Goal: Task Accomplishment & Management: Use online tool/utility

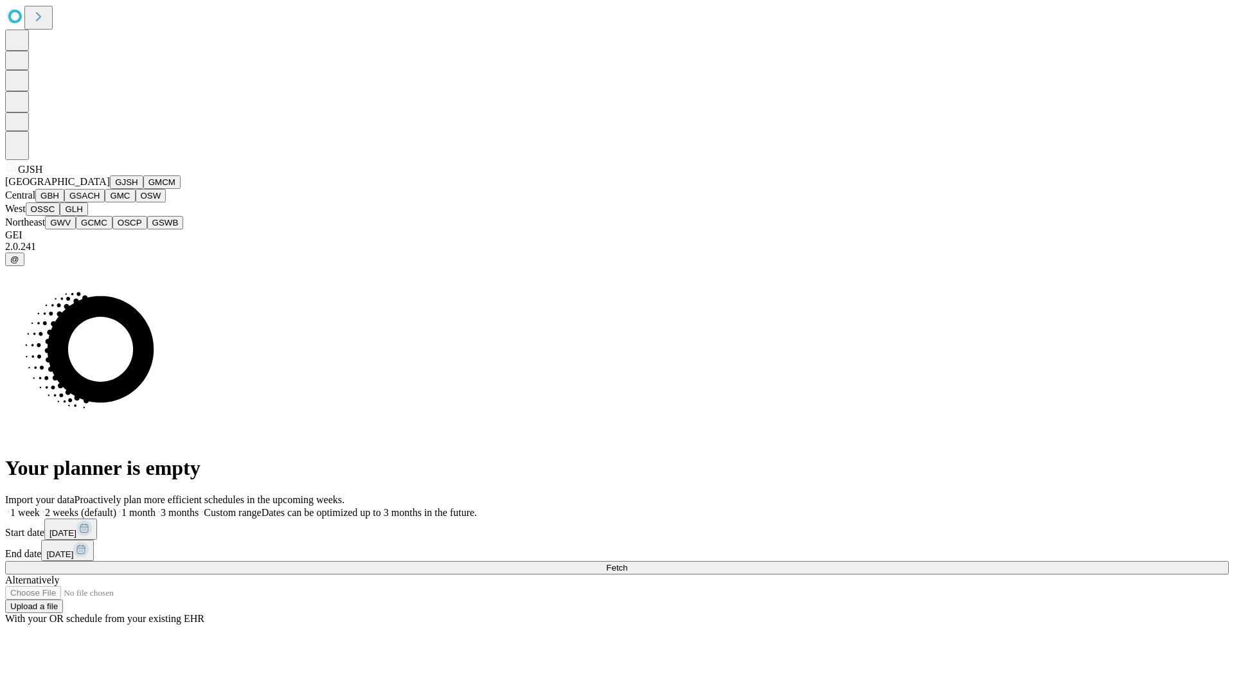
click at [110, 189] on button "GJSH" at bounding box center [126, 181] width 33 height 13
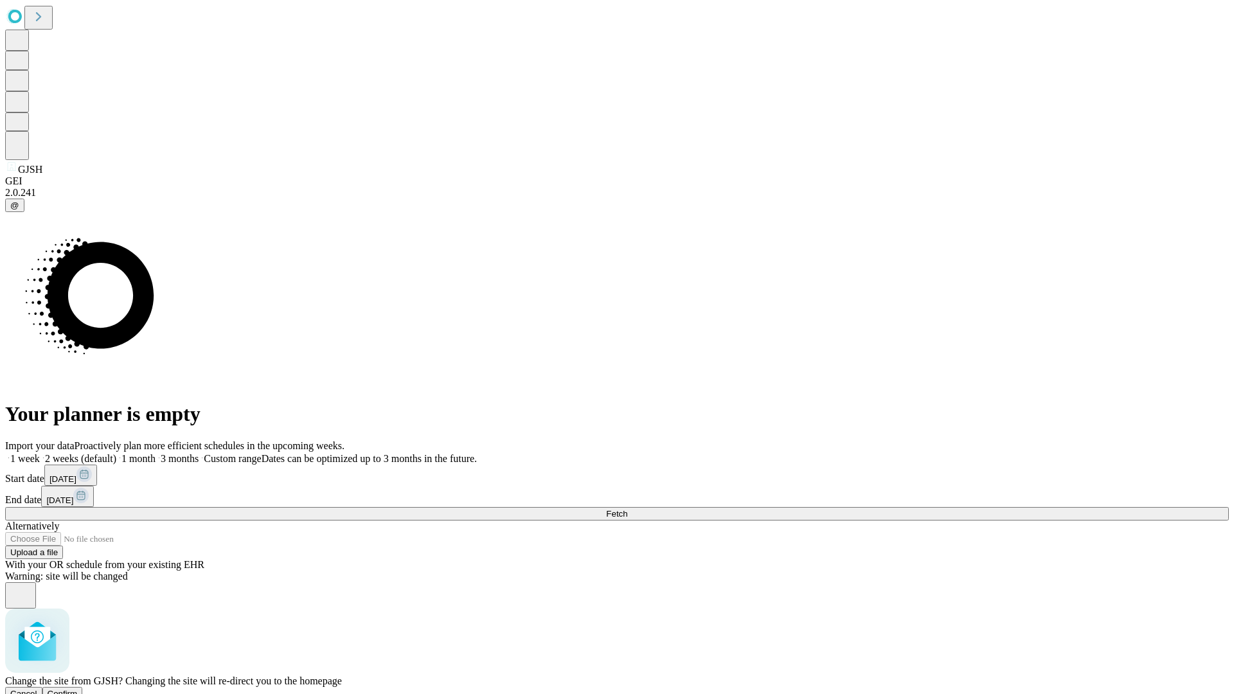
click at [78, 689] on span "Confirm" at bounding box center [63, 694] width 30 height 10
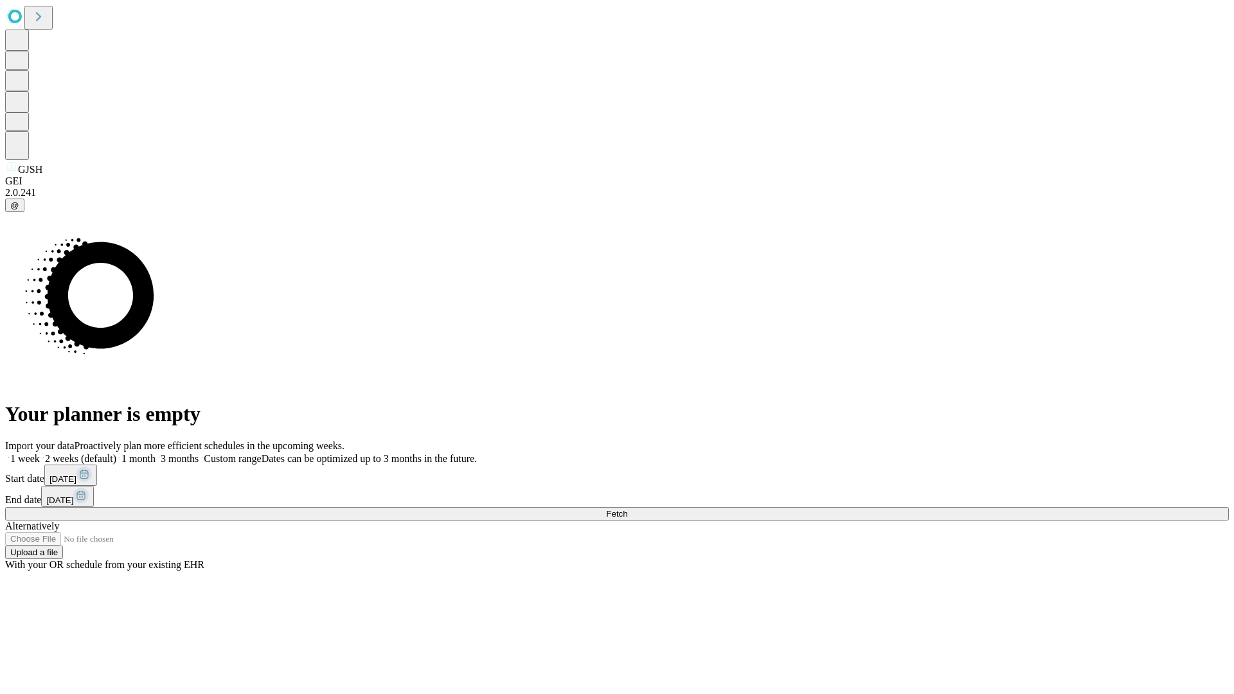
click at [116, 453] on label "2 weeks (default)" at bounding box center [78, 458] width 76 height 11
click at [627, 509] on span "Fetch" at bounding box center [616, 514] width 21 height 10
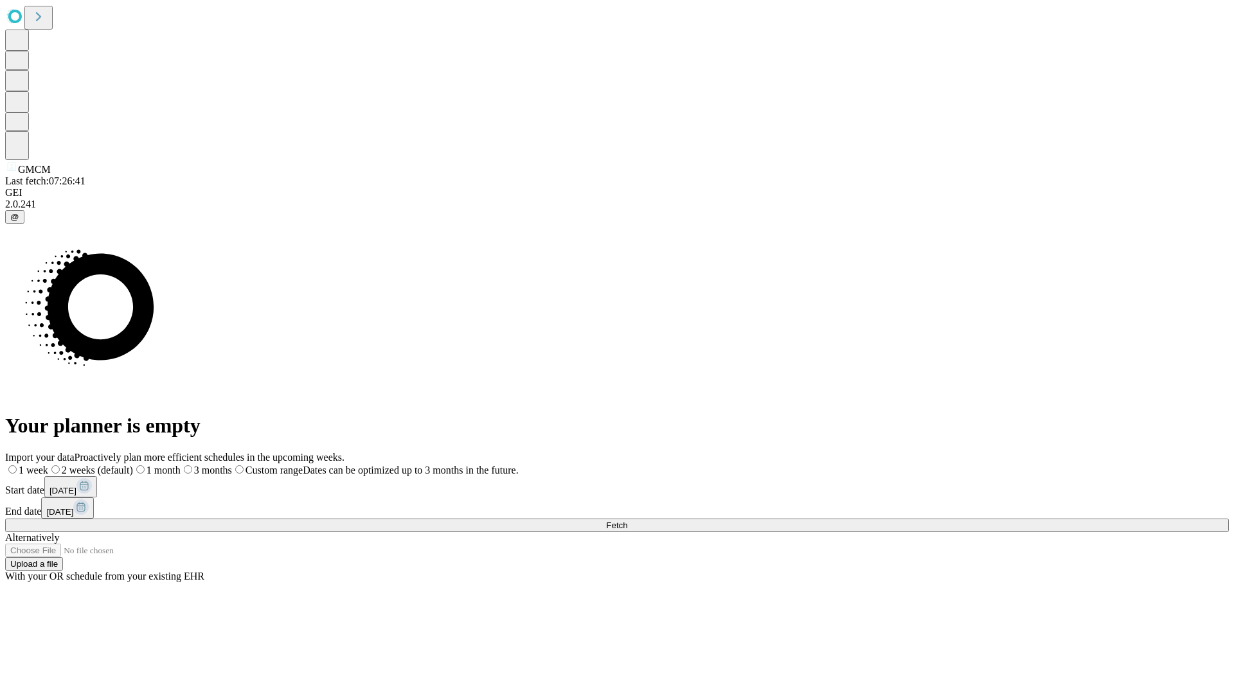
click at [133, 465] on label "2 weeks (default)" at bounding box center [90, 470] width 85 height 11
click at [627, 521] on span "Fetch" at bounding box center [616, 526] width 21 height 10
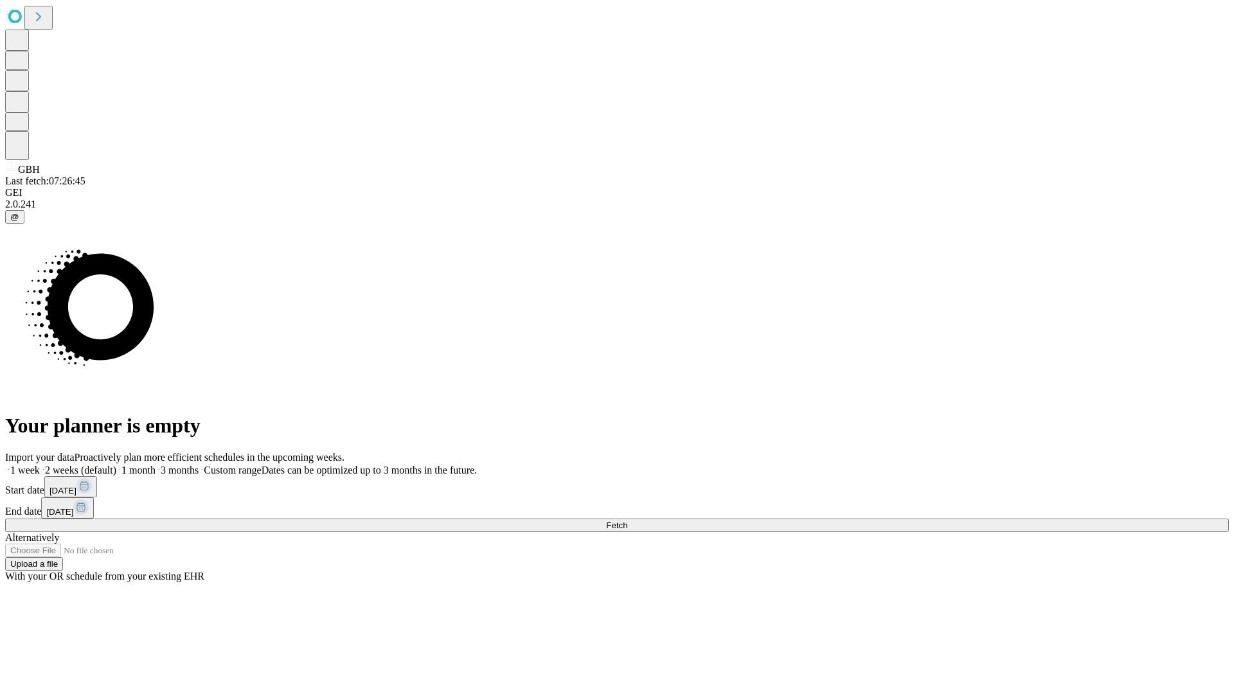
click at [116, 465] on label "2 weeks (default)" at bounding box center [78, 470] width 76 height 11
click at [627, 521] on span "Fetch" at bounding box center [616, 526] width 21 height 10
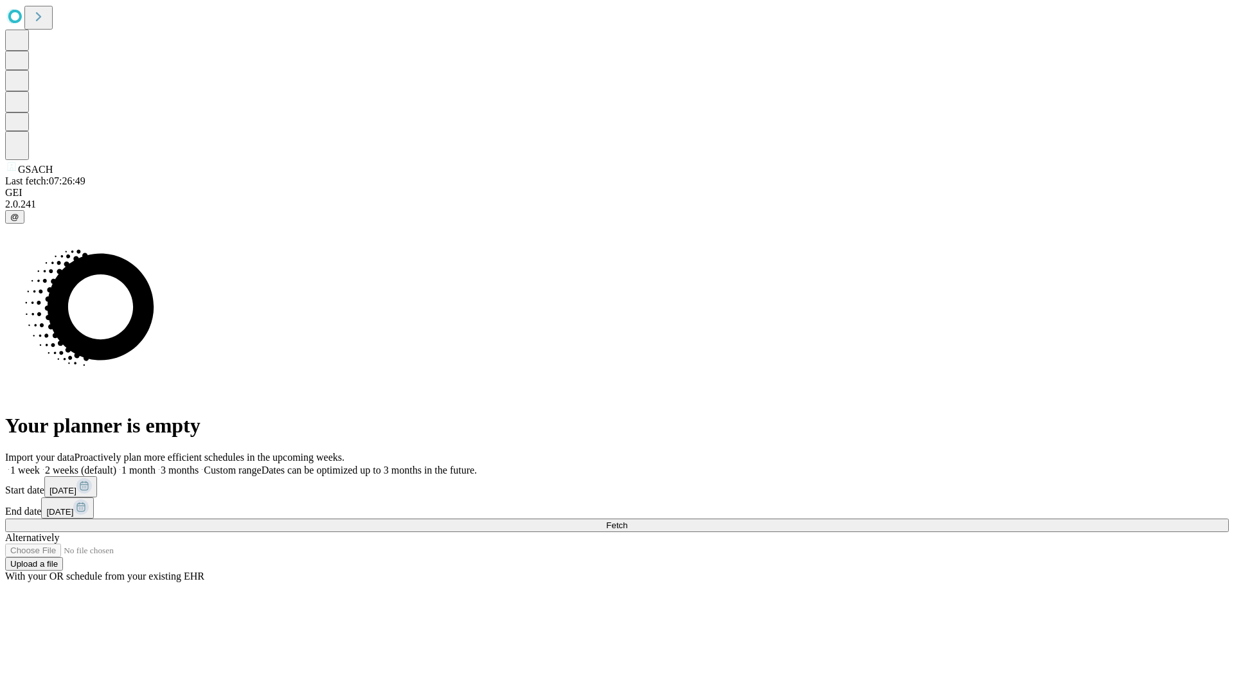
click at [627, 521] on span "Fetch" at bounding box center [616, 526] width 21 height 10
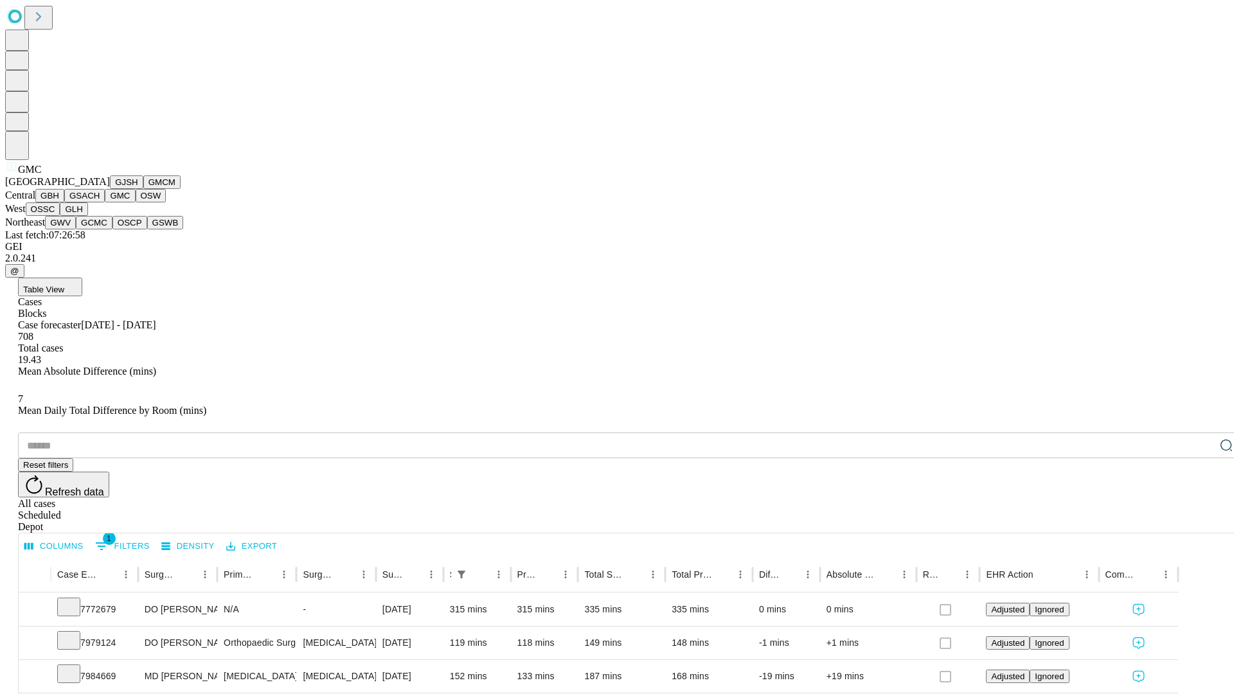
click at [136, 202] on button "OSW" at bounding box center [151, 195] width 31 height 13
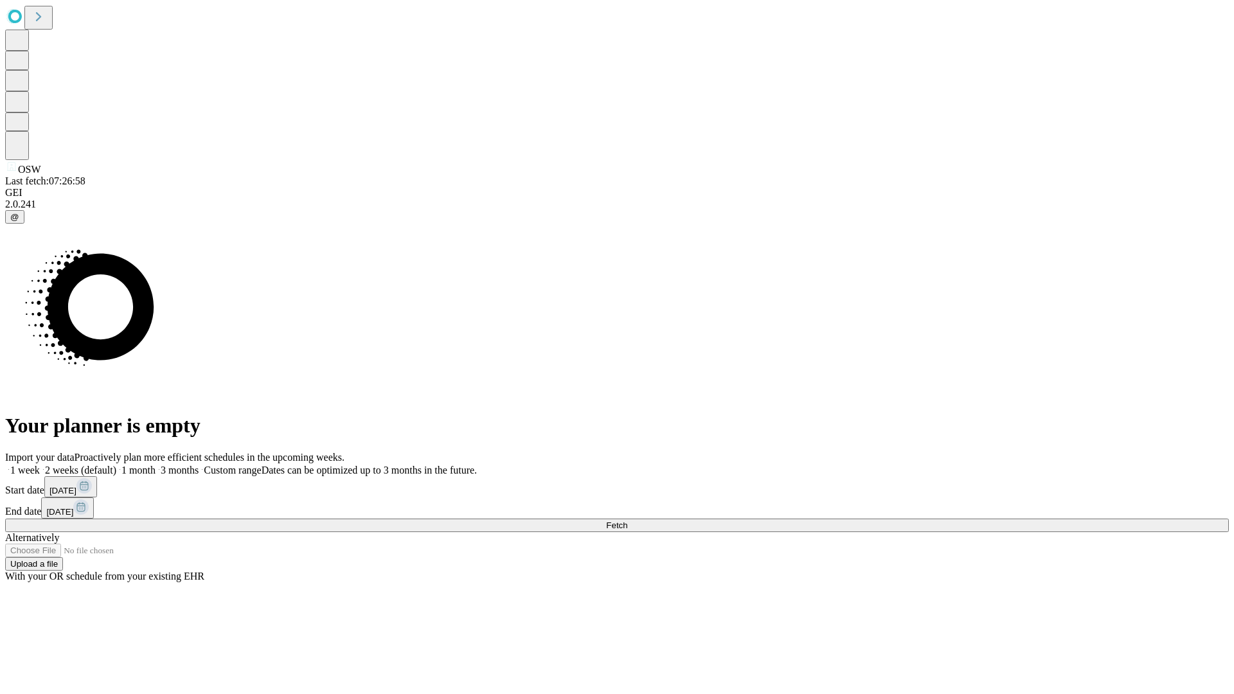
click at [116, 465] on label "2 weeks (default)" at bounding box center [78, 470] width 76 height 11
click at [627, 521] on span "Fetch" at bounding box center [616, 526] width 21 height 10
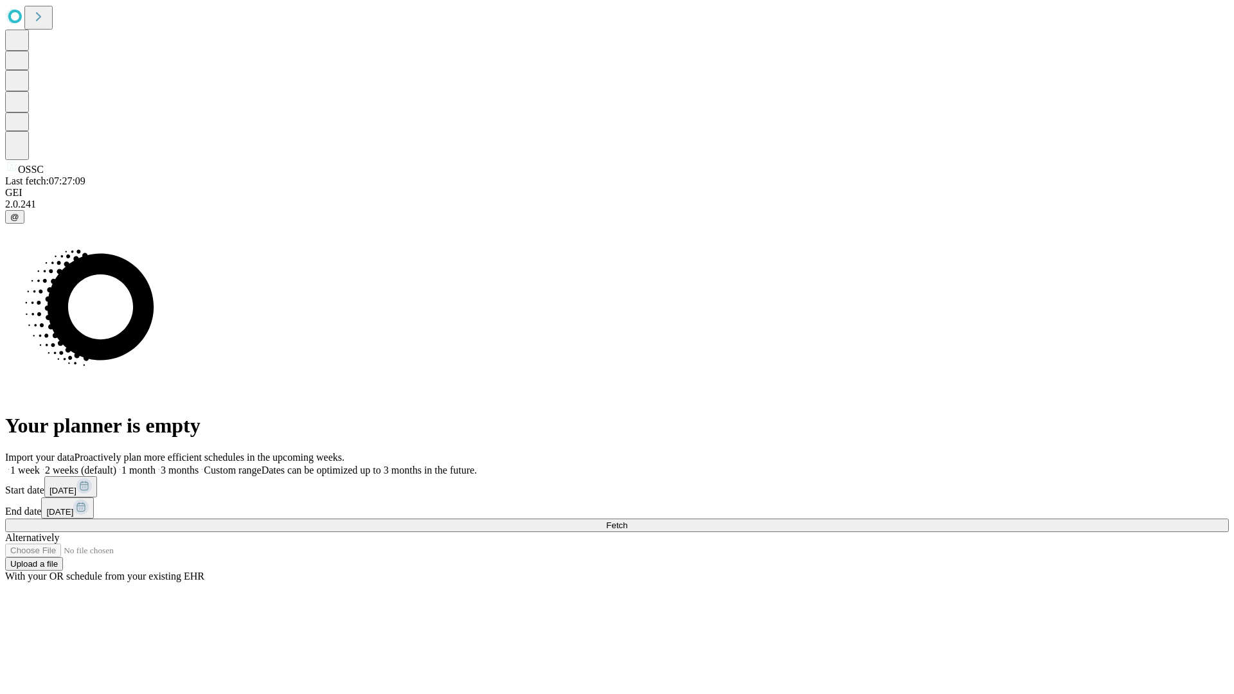
click at [627, 521] on span "Fetch" at bounding box center [616, 526] width 21 height 10
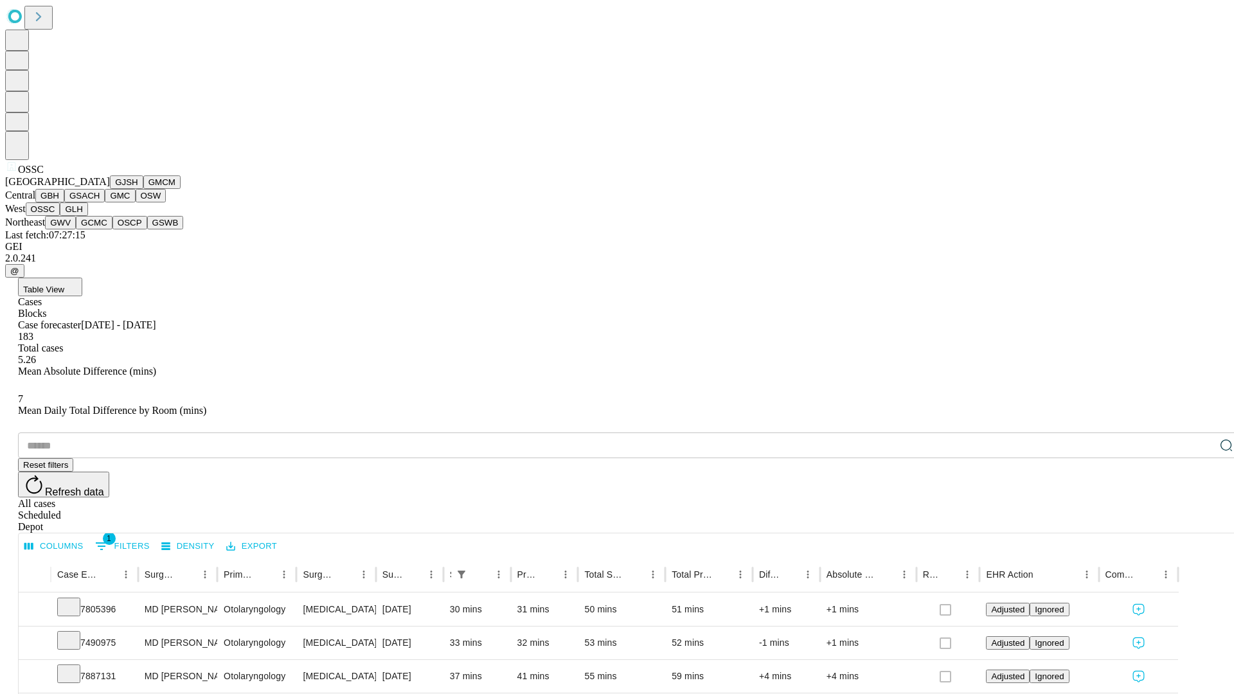
click at [87, 216] on button "GLH" at bounding box center [74, 208] width 28 height 13
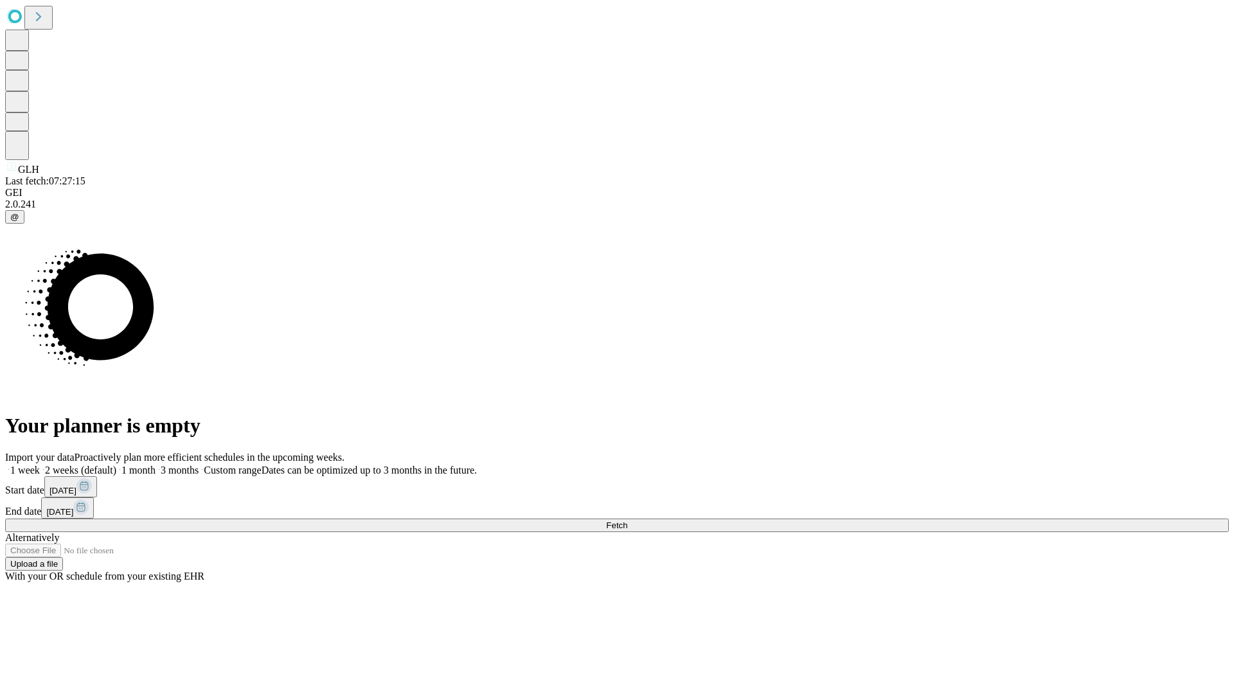
click at [116, 465] on label "2 weeks (default)" at bounding box center [78, 470] width 76 height 11
click at [627, 521] on span "Fetch" at bounding box center [616, 526] width 21 height 10
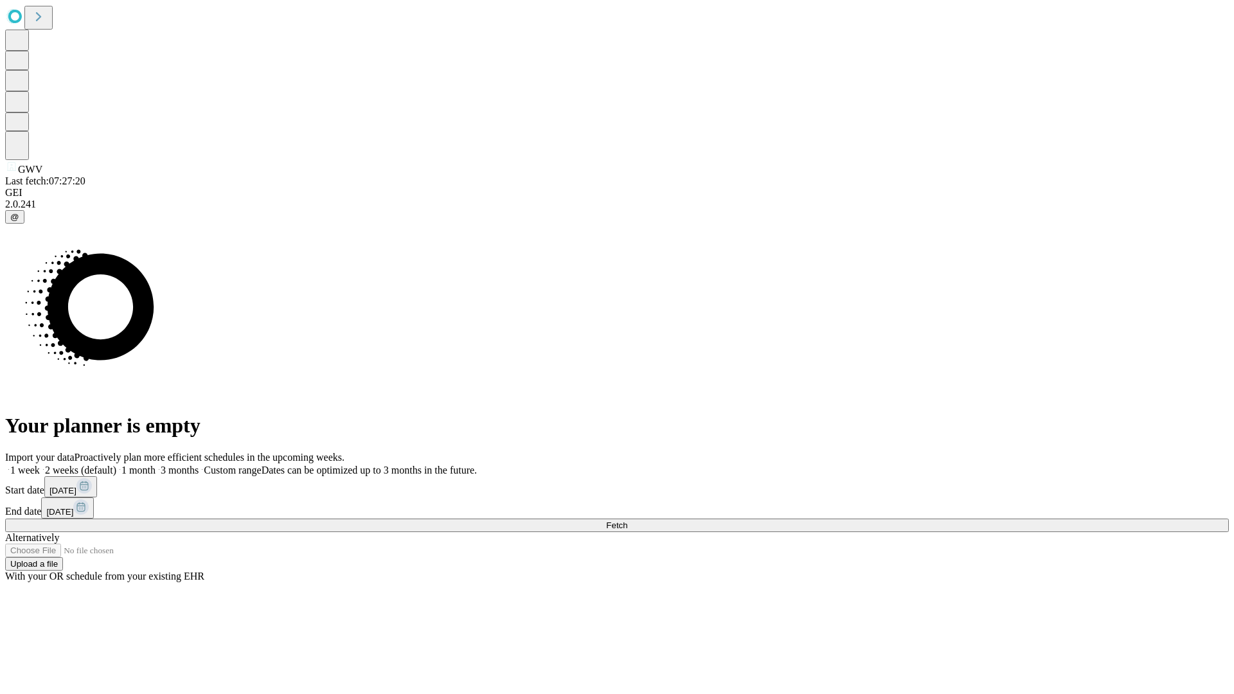
click at [116, 465] on label "2 weeks (default)" at bounding box center [78, 470] width 76 height 11
click at [627, 521] on span "Fetch" at bounding box center [616, 526] width 21 height 10
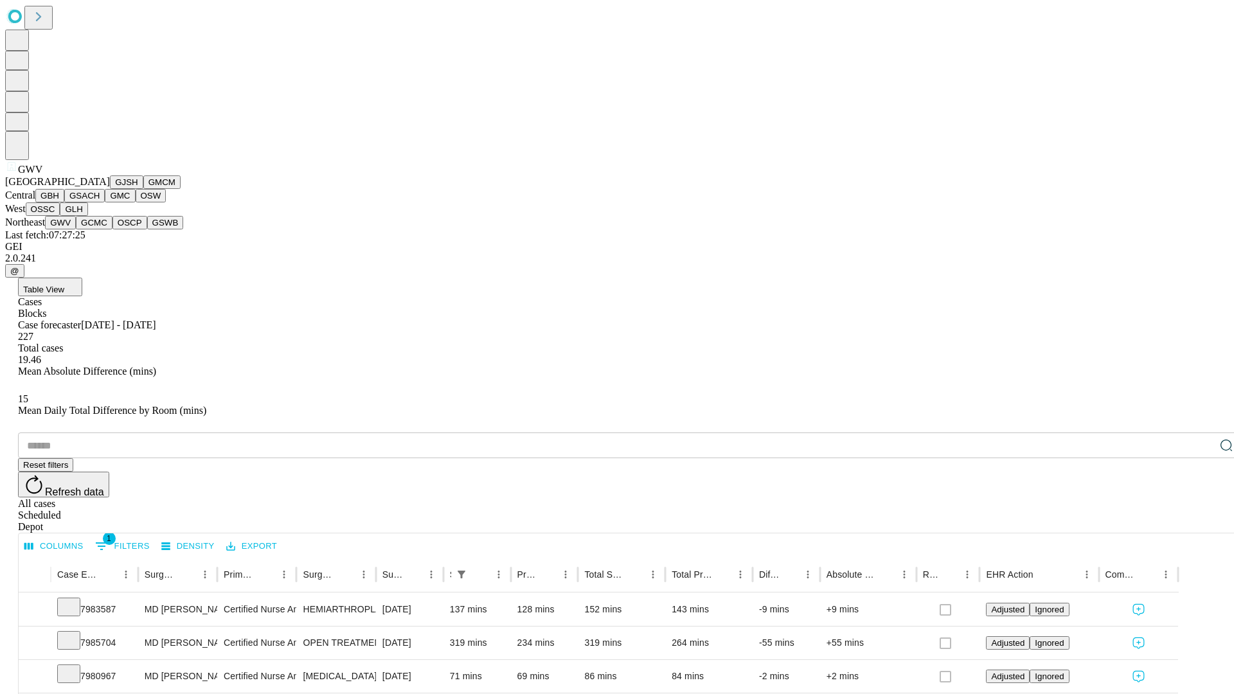
click at [100, 229] on button "GCMC" at bounding box center [94, 222] width 37 height 13
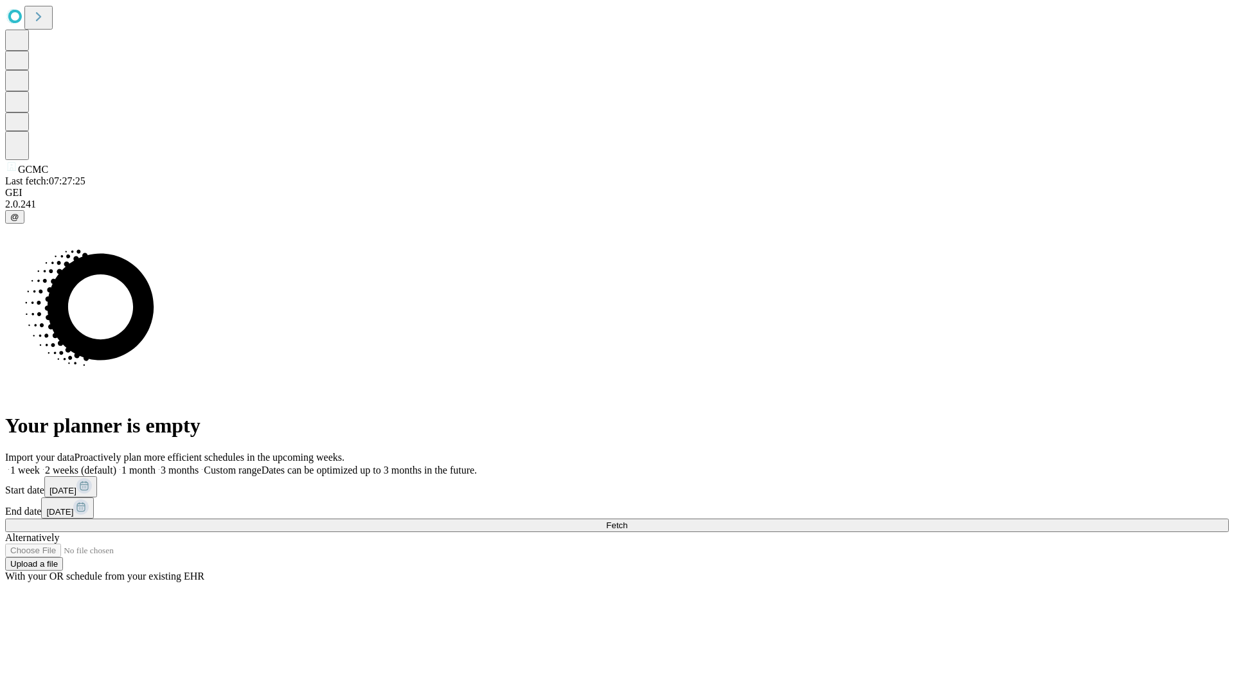
click at [116, 465] on label "2 weeks (default)" at bounding box center [78, 470] width 76 height 11
click at [627, 521] on span "Fetch" at bounding box center [616, 526] width 21 height 10
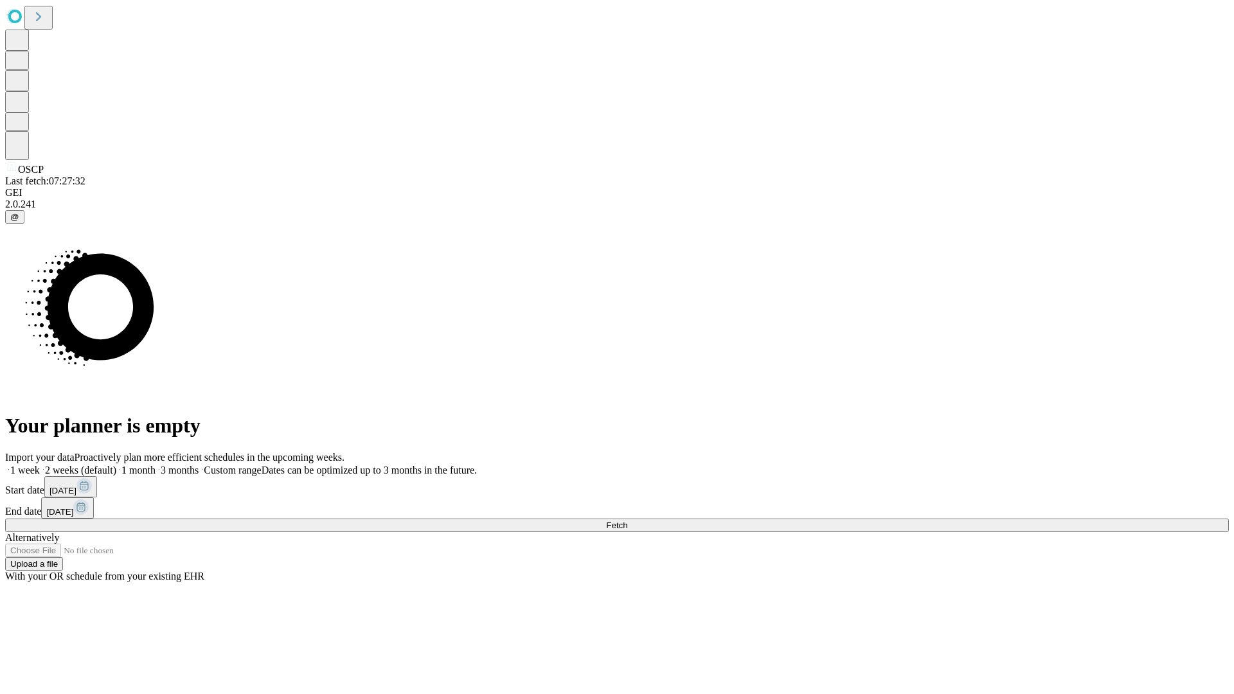
click at [116, 465] on label "2 weeks (default)" at bounding box center [78, 470] width 76 height 11
click at [627, 521] on span "Fetch" at bounding box center [616, 526] width 21 height 10
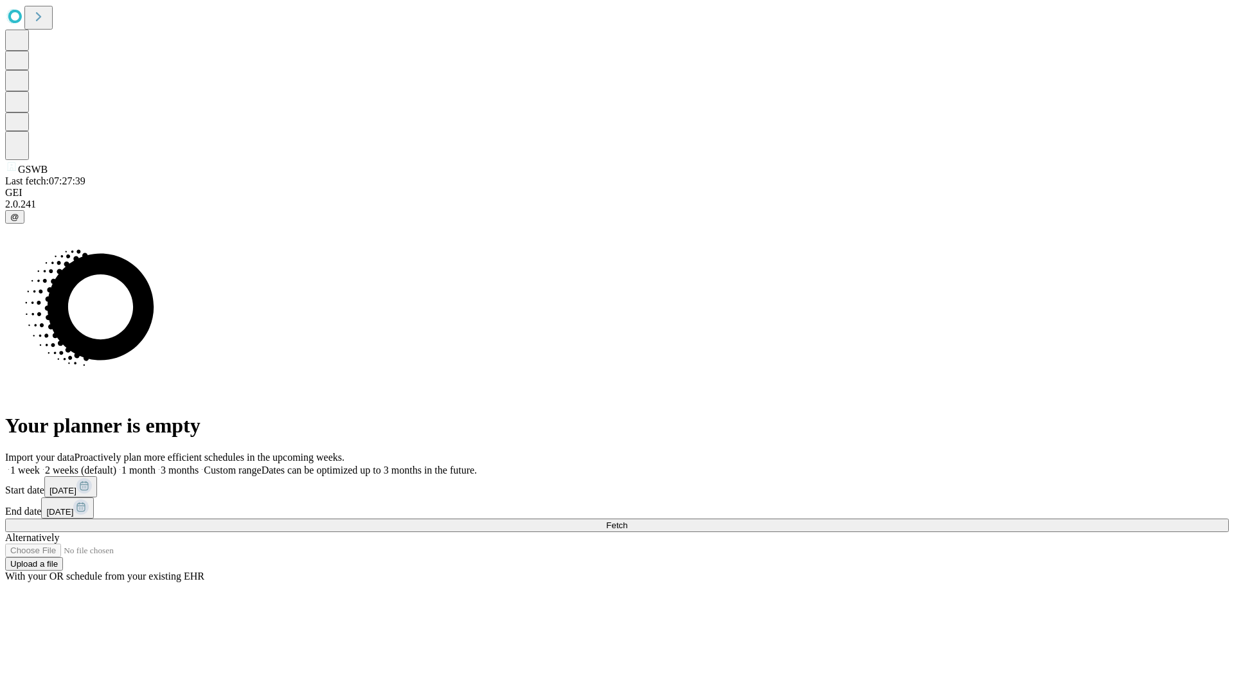
click at [116, 465] on label "2 weeks (default)" at bounding box center [78, 470] width 76 height 11
click at [627, 521] on span "Fetch" at bounding box center [616, 526] width 21 height 10
